Goal: Information Seeking & Learning: Learn about a topic

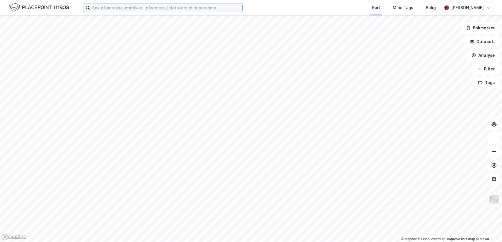
click at [192, 11] on input at bounding box center [166, 7] width 152 height 9
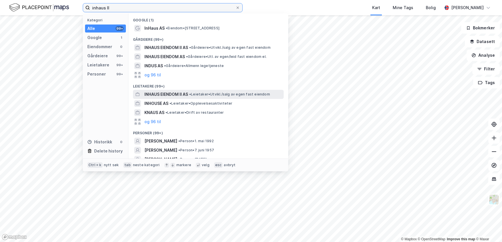
type input "inhaus II"
click at [198, 95] on span "• Leietaker • [GEOGRAPHIC_DATA]/salg av egen fast eiendom" at bounding box center [229, 94] width 81 height 5
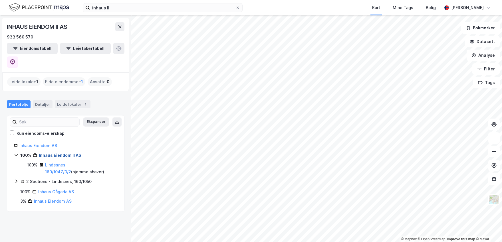
click at [63, 153] on link "Inhaus Eiendom II AS" at bounding box center [60, 155] width 42 height 5
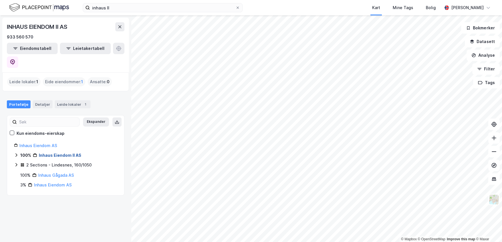
click at [61, 153] on link "Inhaus Eiendom II AS" at bounding box center [60, 155] width 42 height 5
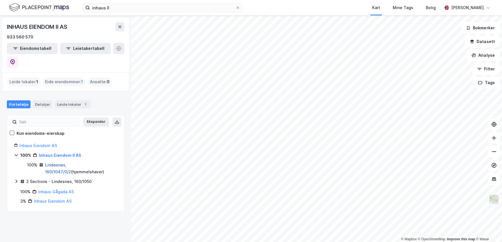
click at [61, 163] on link "Lindesnes, 160/1047/0/2" at bounding box center [58, 169] width 26 height 12
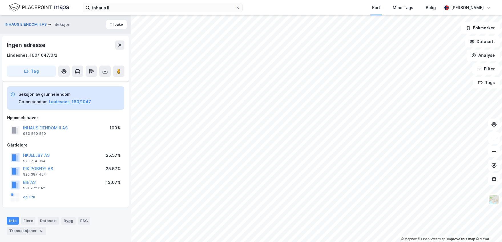
scroll to position [112, 0]
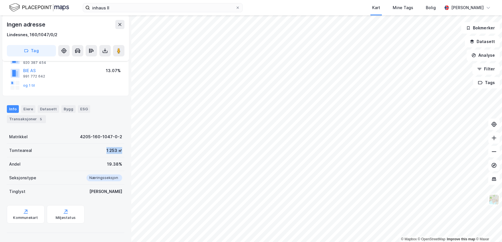
drag, startPoint x: 100, startPoint y: 150, endPoint x: 117, endPoint y: 151, distance: 16.8
click at [117, 151] on div "Tomteareal 1 253 ㎡" at bounding box center [65, 151] width 117 height 14
click at [117, 151] on div "1 253 ㎡" at bounding box center [114, 150] width 16 height 7
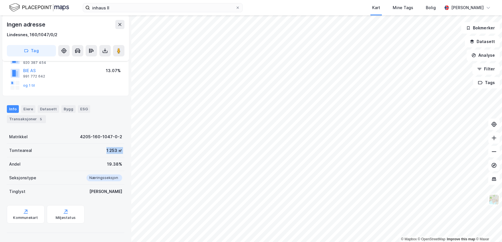
click at [110, 151] on div "1 253 ㎡" at bounding box center [114, 150] width 16 height 7
click at [106, 151] on div "1 253 ㎡" at bounding box center [114, 150] width 16 height 7
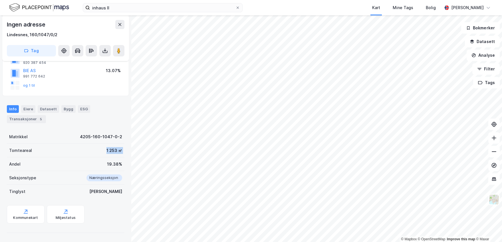
click at [106, 151] on div "1 253 ㎡" at bounding box center [114, 150] width 16 height 7
click at [112, 151] on div "1 253 ㎡" at bounding box center [114, 150] width 16 height 7
click at [110, 151] on div "1 253 ㎡" at bounding box center [114, 150] width 16 height 7
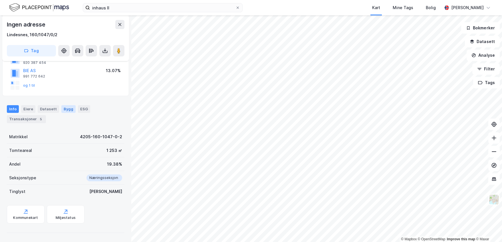
click at [67, 109] on div "Bygg" at bounding box center [68, 108] width 14 height 7
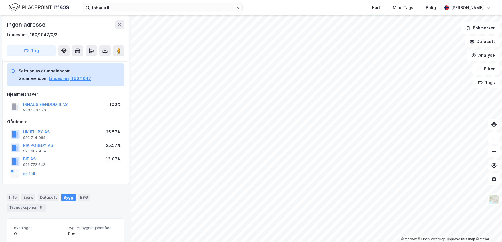
scroll to position [33, 0]
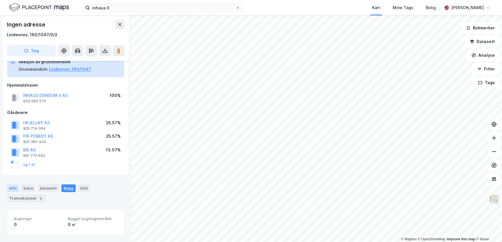
click at [11, 190] on div "Info" at bounding box center [13, 187] width 12 height 7
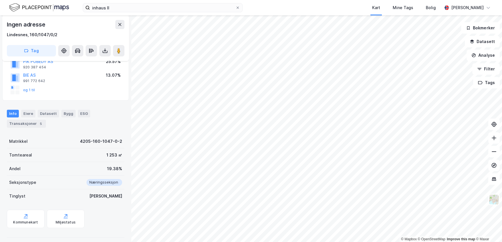
scroll to position [112, 0]
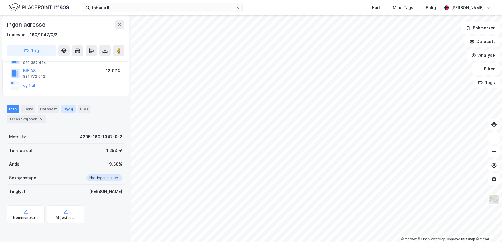
click at [66, 109] on div "Bygg" at bounding box center [68, 108] width 14 height 7
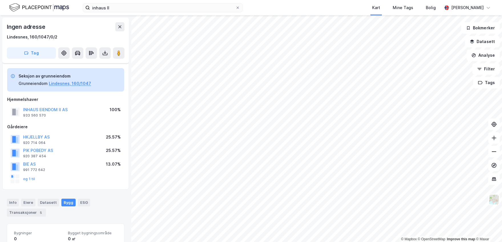
scroll to position [33, 0]
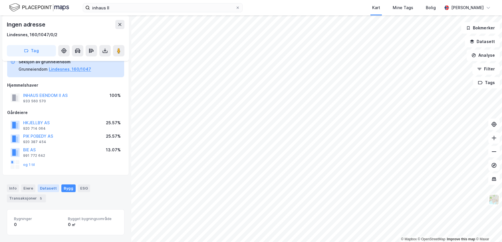
click at [53, 187] on div "Datasett" at bounding box center [48, 187] width 21 height 7
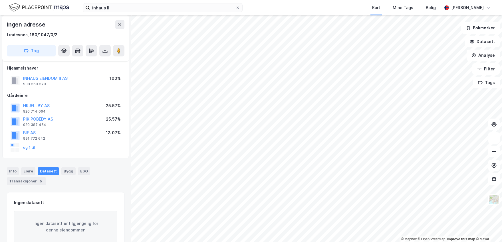
scroll to position [64, 0]
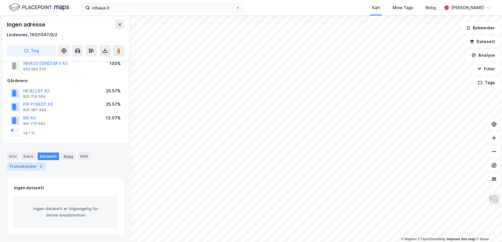
click at [35, 167] on div "Transaksjoner 5" at bounding box center [26, 167] width 39 height 8
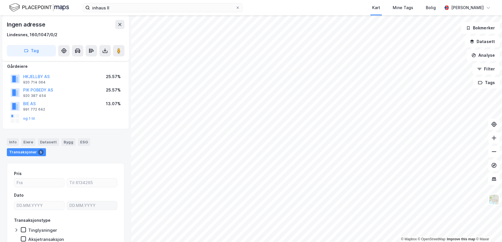
scroll to position [86, 0]
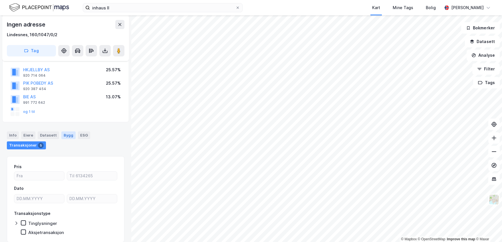
click at [69, 135] on div "Bygg" at bounding box center [68, 134] width 14 height 7
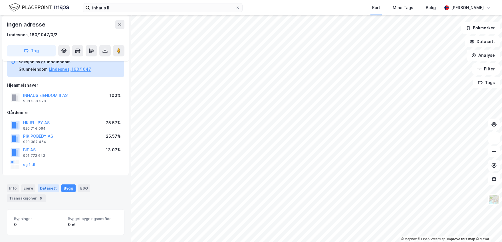
click at [50, 186] on div "Datasett" at bounding box center [48, 187] width 21 height 7
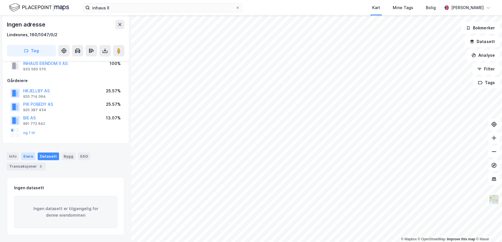
click at [31, 155] on div "Eiere" at bounding box center [28, 156] width 14 height 7
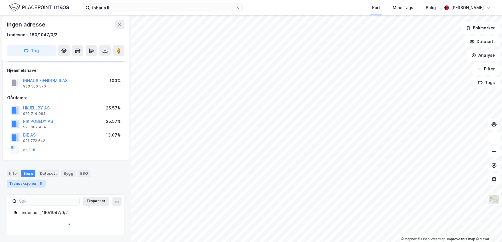
scroll to position [64, 0]
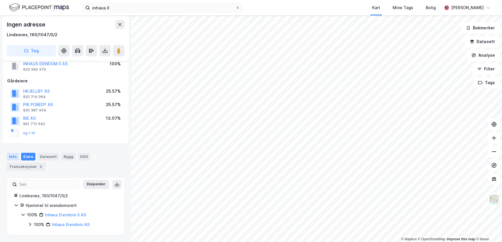
click at [13, 157] on div "Info" at bounding box center [13, 156] width 12 height 7
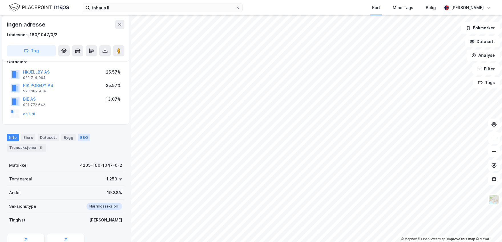
click at [79, 136] on div "ESG" at bounding box center [84, 137] width 12 height 7
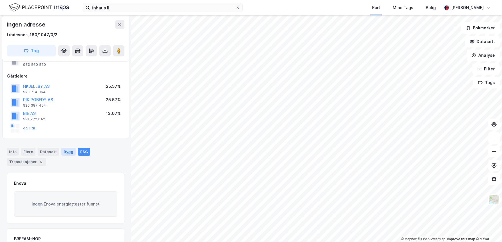
click at [64, 154] on div "Bygg" at bounding box center [68, 151] width 14 height 7
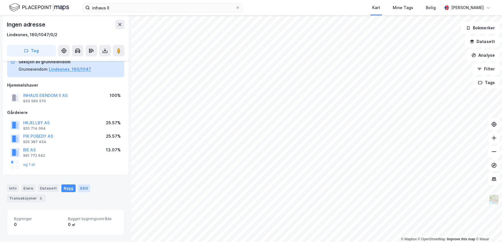
click at [83, 187] on div "ESG" at bounding box center [84, 187] width 12 height 7
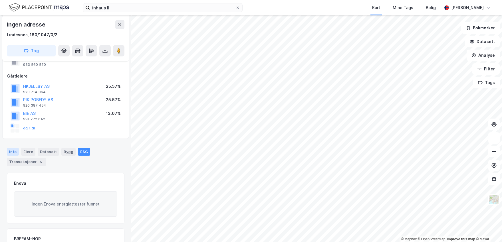
click at [14, 151] on div "Info" at bounding box center [13, 151] width 12 height 7
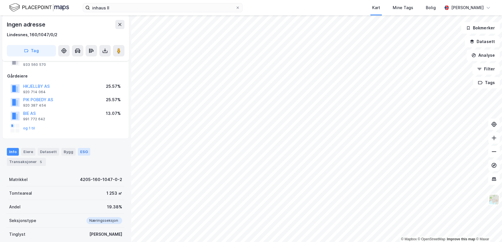
click at [82, 151] on div "ESG" at bounding box center [84, 151] width 12 height 7
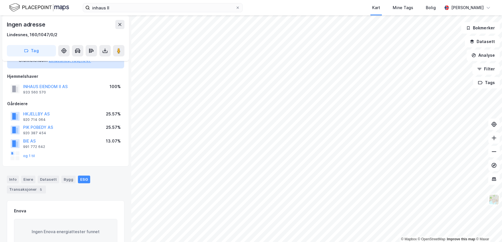
scroll to position [40, 0]
click at [111, 184] on div "Info Eiere Datasett Bygg ESG Transaksjoner 5" at bounding box center [65, 186] width 117 height 18
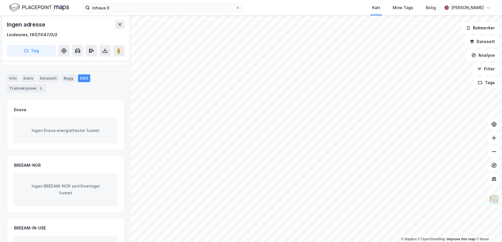
scroll to position [114, 0]
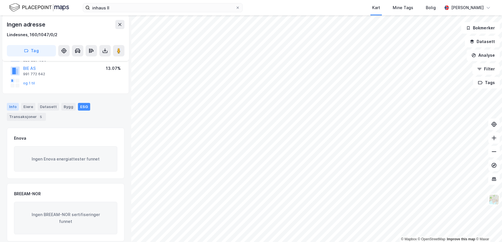
click at [8, 108] on div "Info" at bounding box center [13, 106] width 12 height 7
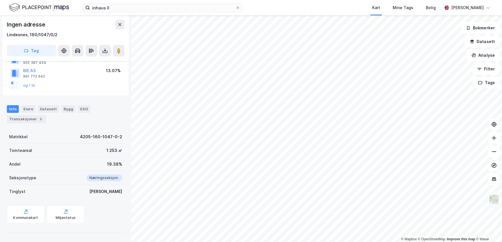
scroll to position [112, 0]
click at [27, 109] on div "Eiere" at bounding box center [28, 108] width 14 height 7
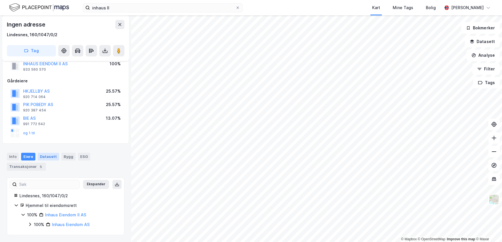
click at [45, 159] on div "Datasett" at bounding box center [48, 156] width 21 height 7
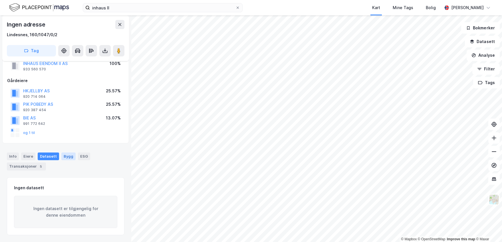
click at [68, 155] on div "Bygg" at bounding box center [68, 156] width 14 height 7
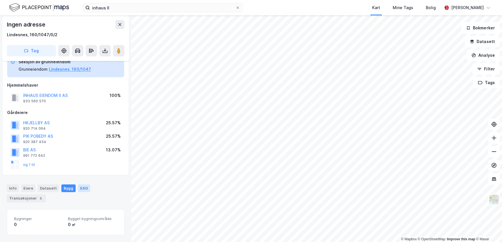
click at [84, 186] on div "ESG" at bounding box center [84, 187] width 12 height 7
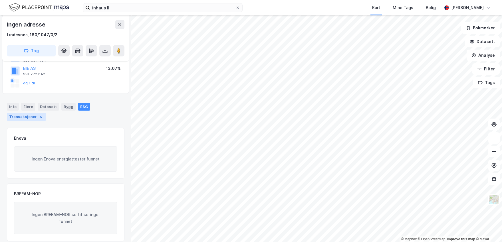
click at [33, 118] on div "Transaksjoner 5" at bounding box center [26, 117] width 39 height 8
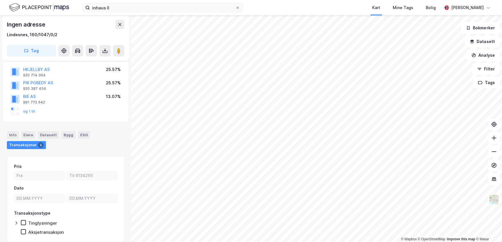
scroll to position [86, 0]
click at [18, 136] on div "Info" at bounding box center [13, 134] width 12 height 7
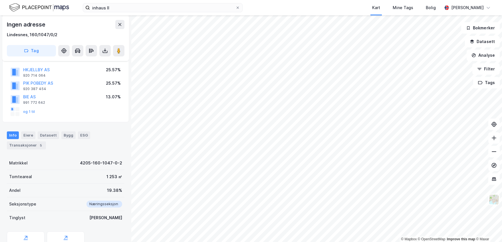
click at [100, 134] on div "Info Eiere Datasett Bygg ESG Transaksjoner 5" at bounding box center [65, 140] width 117 height 18
click at [94, 108] on div "og 1 til" at bounding box center [65, 111] width 117 height 11
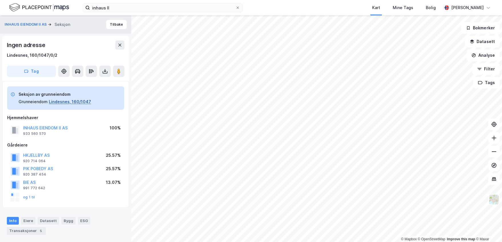
click at [65, 103] on button "Lindesnes, 160/1047" at bounding box center [70, 101] width 42 height 7
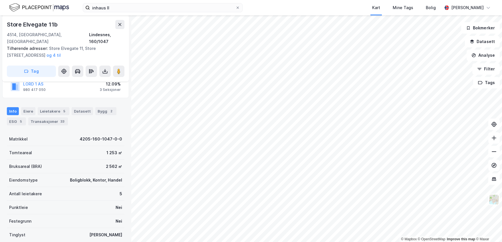
scroll to position [113, 0]
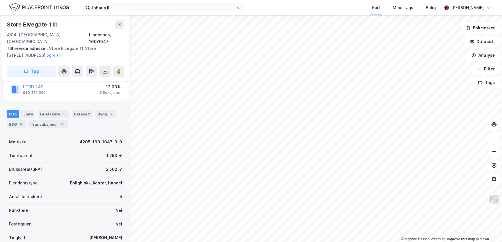
click at [90, 87] on div "LORD 1 AS 980 417 050 12.09% 3 Seksjoner" at bounding box center [65, 89] width 117 height 14
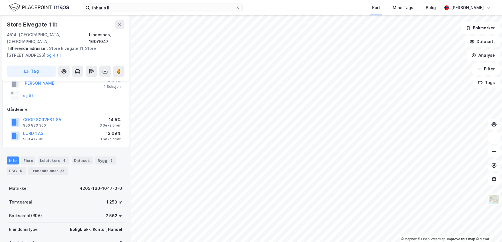
scroll to position [56, 0]
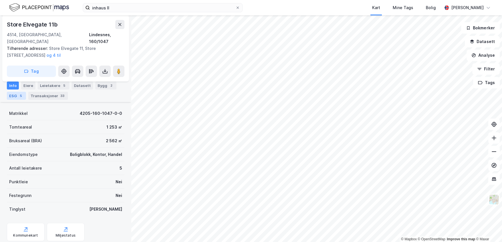
click at [19, 96] on div "5" at bounding box center [21, 96] width 6 height 6
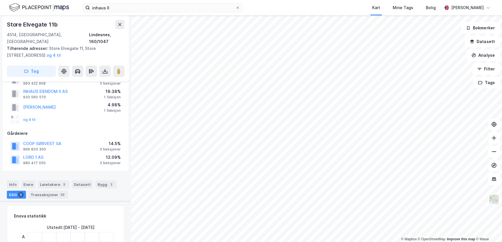
scroll to position [142, 0]
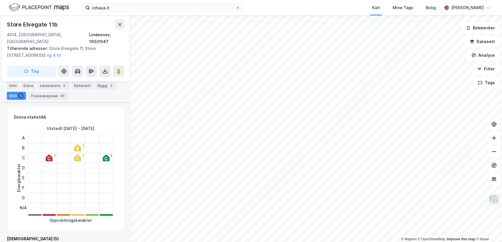
click at [48, 155] on icon at bounding box center [49, 158] width 7 height 7
click at [79, 155] on icon at bounding box center [77, 158] width 7 height 7
click at [77, 147] on icon at bounding box center [77, 148] width 3 height 3
click at [77, 155] on icon at bounding box center [77, 158] width 7 height 7
click at [108, 155] on icon at bounding box center [106, 158] width 7 height 7
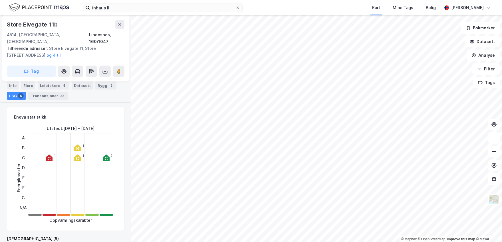
click at [78, 155] on icon at bounding box center [77, 158] width 7 height 7
click at [52, 87] on div "Leietakere 5" at bounding box center [54, 86] width 32 height 8
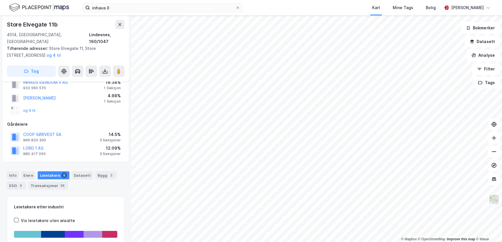
scroll to position [49, 0]
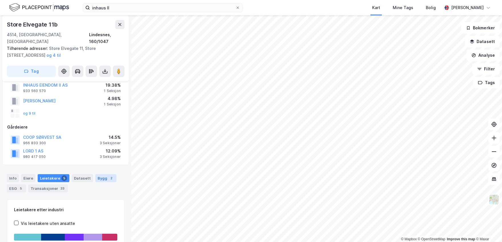
click at [99, 174] on div "Bygg 2" at bounding box center [105, 178] width 21 height 8
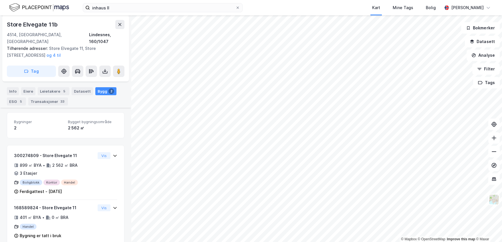
scroll to position [140, 0]
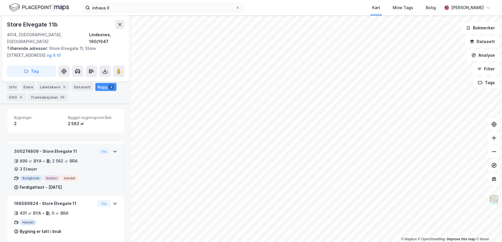
click at [84, 184] on div "Ferdigattest - [DATE]" at bounding box center [54, 187] width 81 height 7
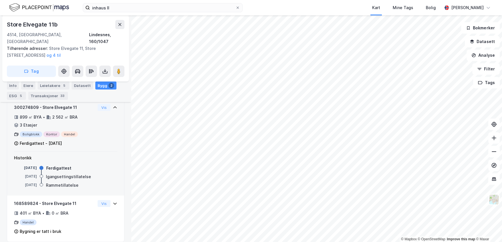
click at [88, 132] on div "300274809 - Store Elvegate 11 899 ㎡ BYA • 2 562 ㎡ BRA • 3 Etasjer Boligblokk Ko…" at bounding box center [54, 125] width 81 height 43
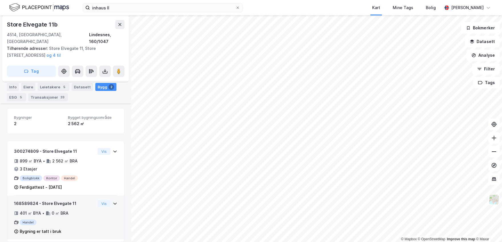
click at [85, 202] on div "168589824 - Store Elvegate 11 401 ㎡ BYA • 0 ㎡ BRA Handel Bygning er tatt i bruk" at bounding box center [54, 217] width 81 height 35
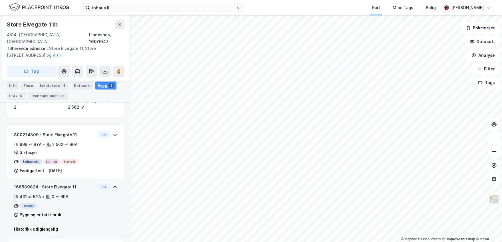
click at [71, 193] on div "401 ㎡ BYA • 0 ㎡ BRA" at bounding box center [54, 196] width 81 height 7
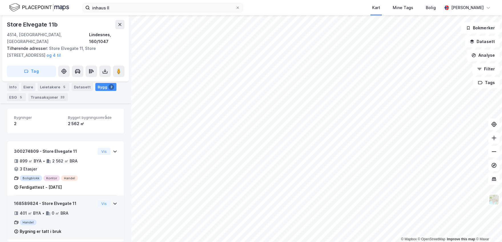
click at [76, 203] on div "168589824 - Store Elvegate 11 401 ㎡ BYA • 0 ㎡ BRA Handel Bygning er tatt i bruk" at bounding box center [54, 217] width 81 height 35
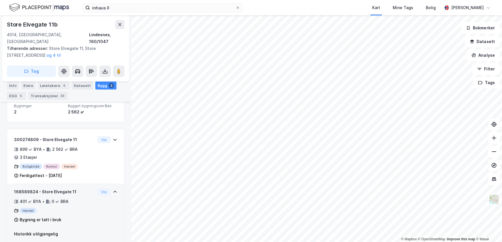
scroll to position [157, 0]
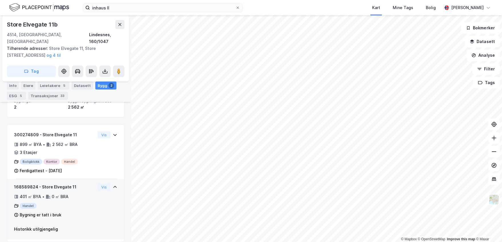
click at [71, 202] on div "168589824 - Store Elvegate 11 401 ㎡ BYA • 0 ㎡ BRA Handel Bygning er tatt i bruk" at bounding box center [54, 201] width 81 height 35
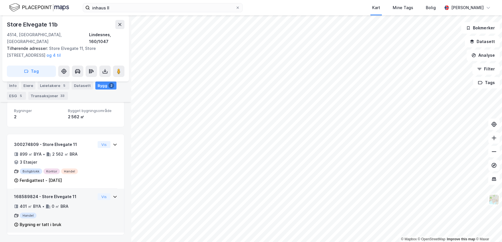
scroll to position [140, 0]
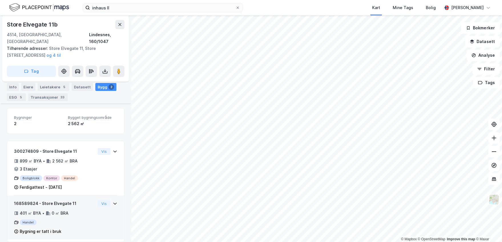
click at [82, 220] on div "Handel" at bounding box center [54, 223] width 81 height 6
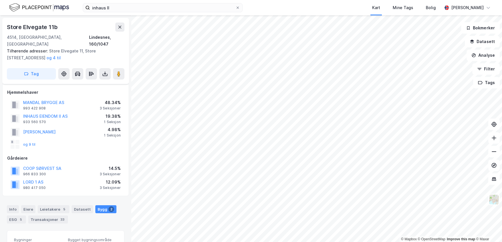
scroll to position [0, 0]
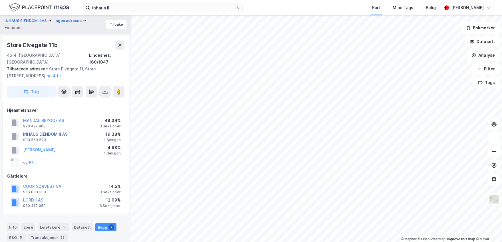
click at [0, 0] on button "INHAUS EIENDOM II AS" at bounding box center [0, 0] width 0 height 0
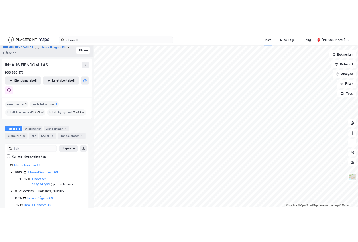
scroll to position [3, 0]
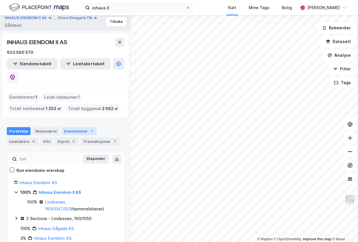
click at [75, 127] on div "Eiendommer 1" at bounding box center [79, 131] width 35 height 8
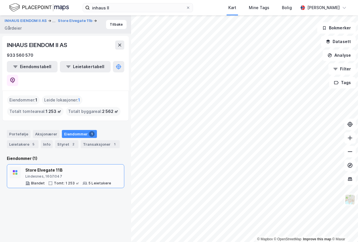
click at [72, 174] on div "Lindesnes, 160/1047" at bounding box center [68, 176] width 86 height 5
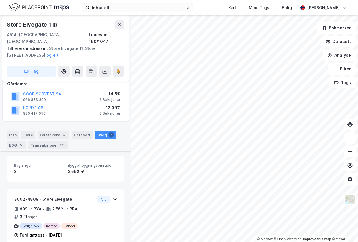
scroll to position [140, 0]
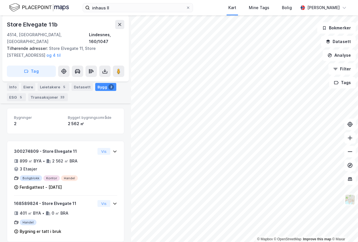
click at [119, 98] on div "Info [PERSON_NAME] 5 Datasett Bygg 2 ESG 5 Transaksjoner 33" at bounding box center [65, 92] width 117 height 18
